Goal: Task Accomplishment & Management: Use online tool/utility

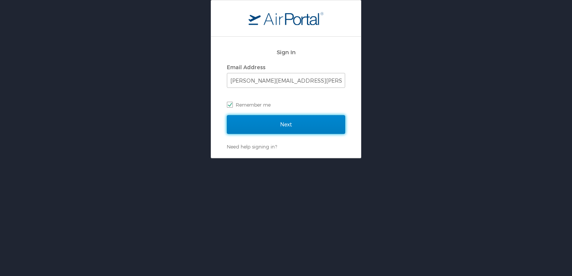
click at [288, 128] on input "Next" at bounding box center [286, 124] width 118 height 19
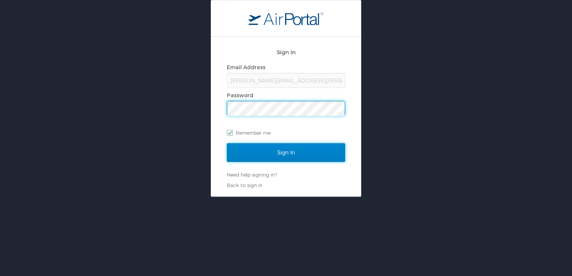
click at [279, 149] on input "Sign In" at bounding box center [286, 152] width 118 height 19
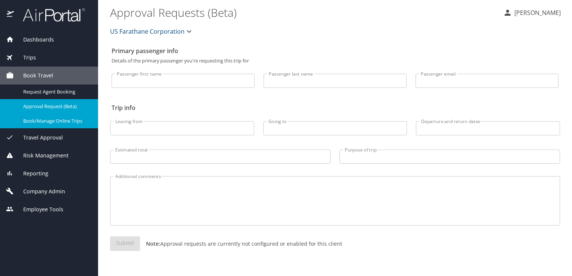
click at [43, 121] on span "Book/Manage Online Trips" at bounding box center [56, 121] width 66 height 7
